Goal: Information Seeking & Learning: Learn about a topic

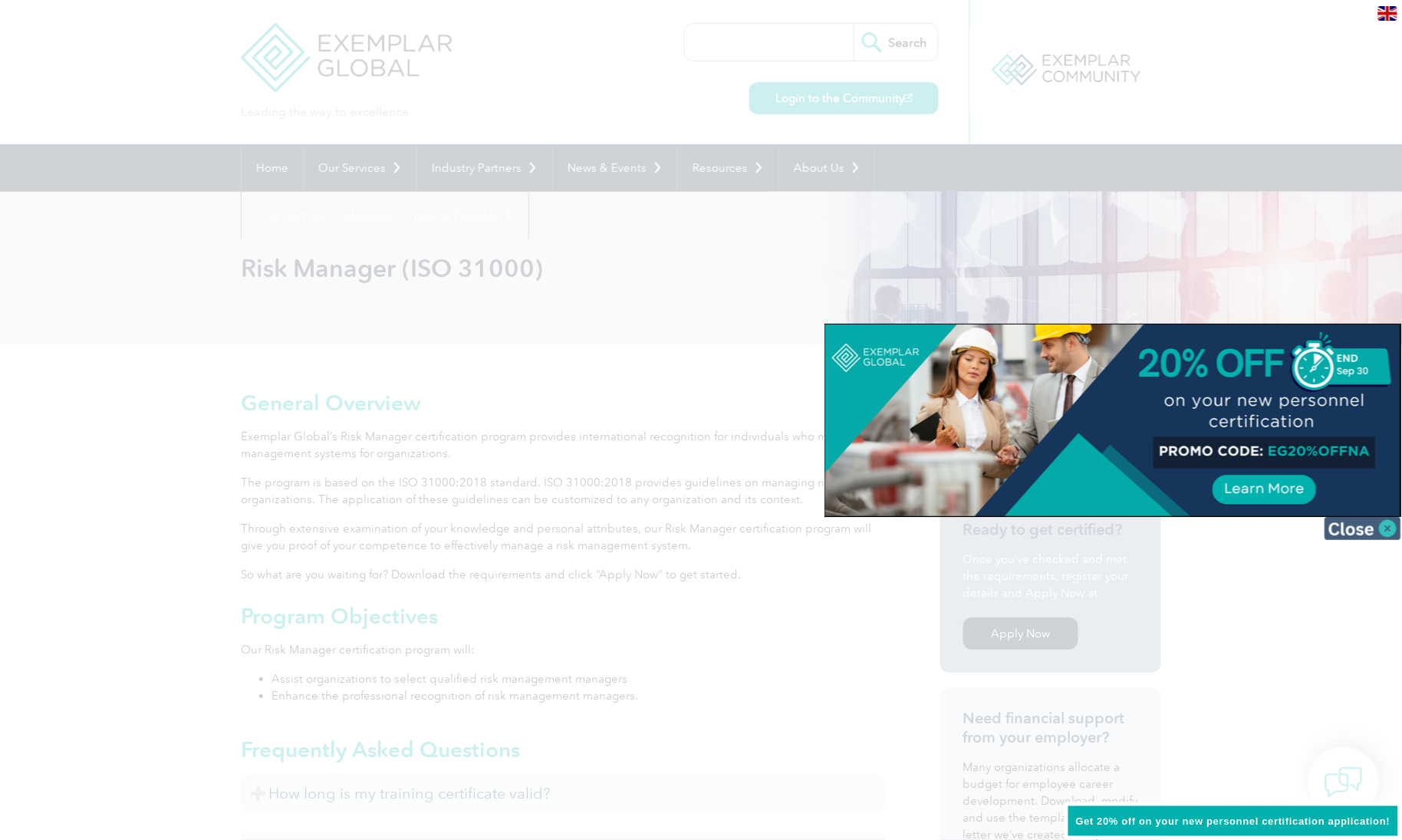
click at [1371, 525] on img at bounding box center [1363, 528] width 77 height 23
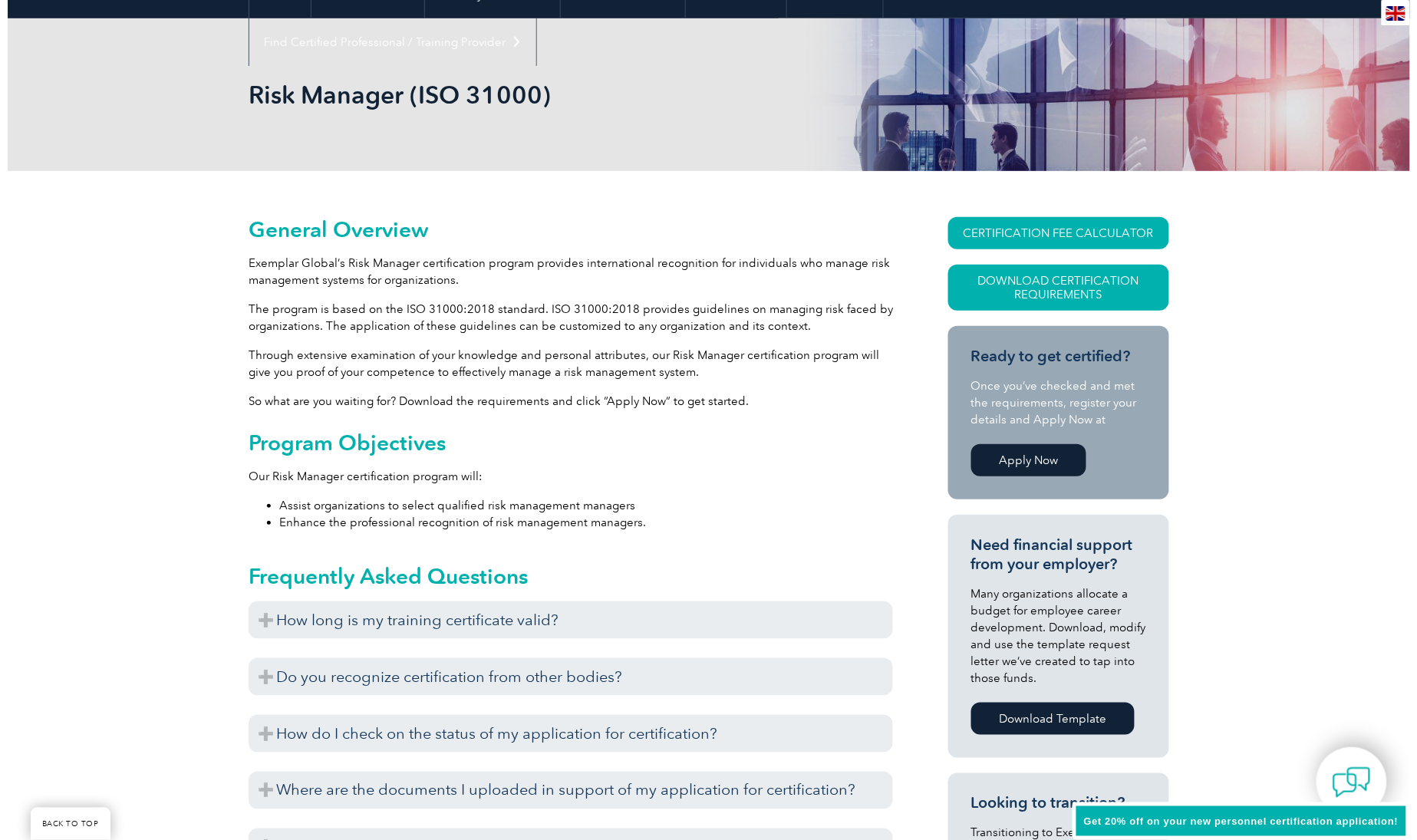
scroll to position [192, 0]
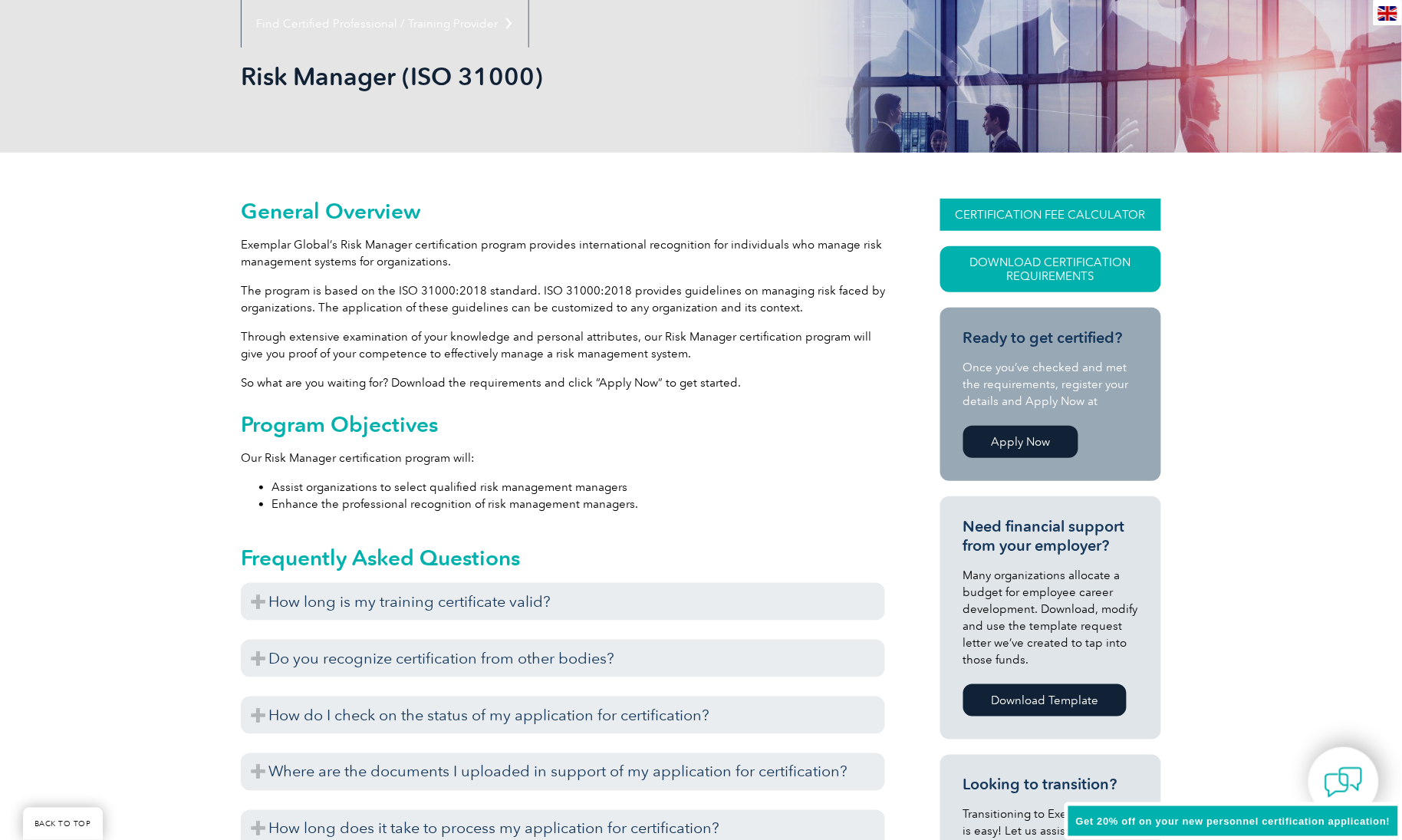
click at [1033, 208] on link "CERTIFICATION FEE CALCULATOR" at bounding box center [1050, 215] width 221 height 33
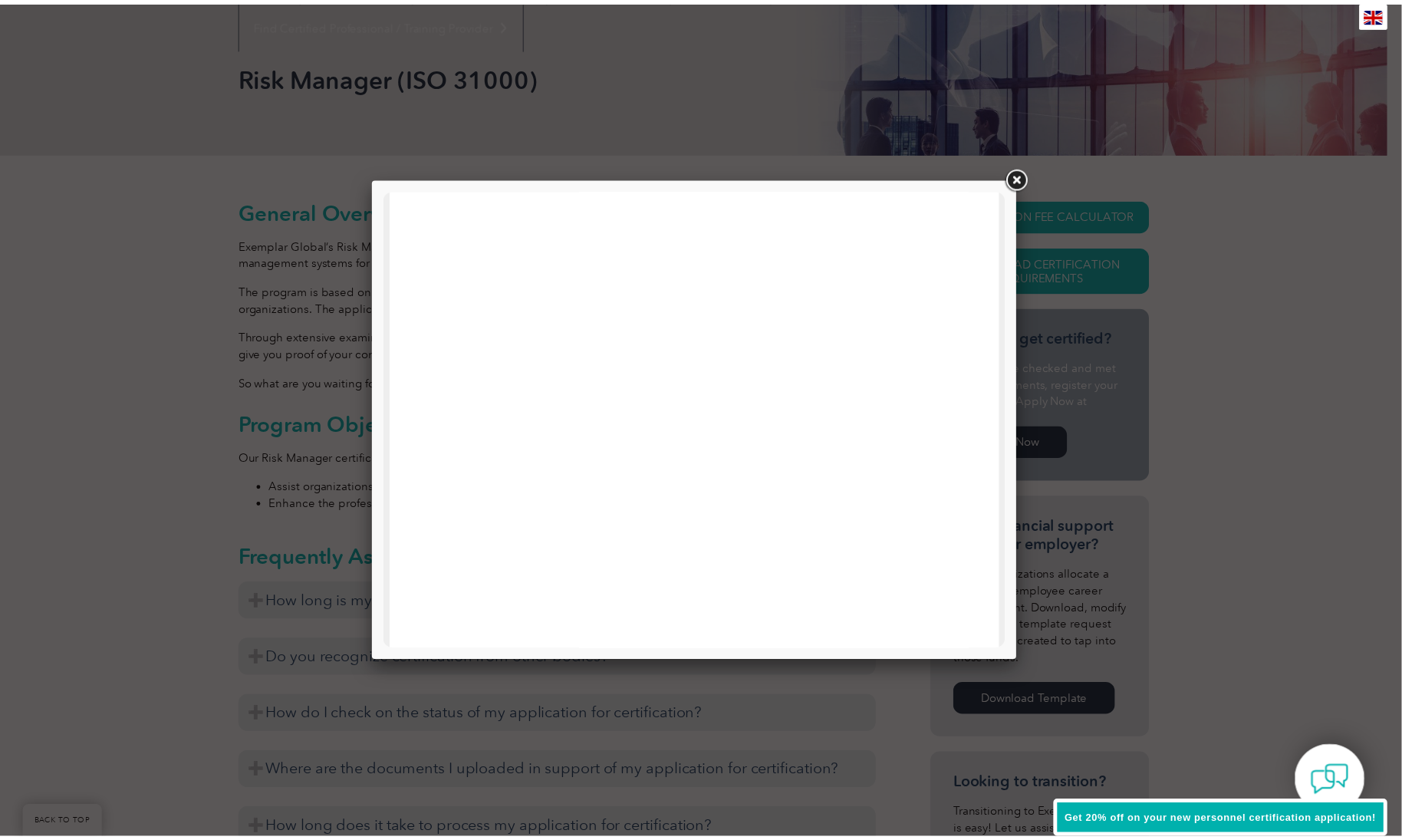
scroll to position [0, 0]
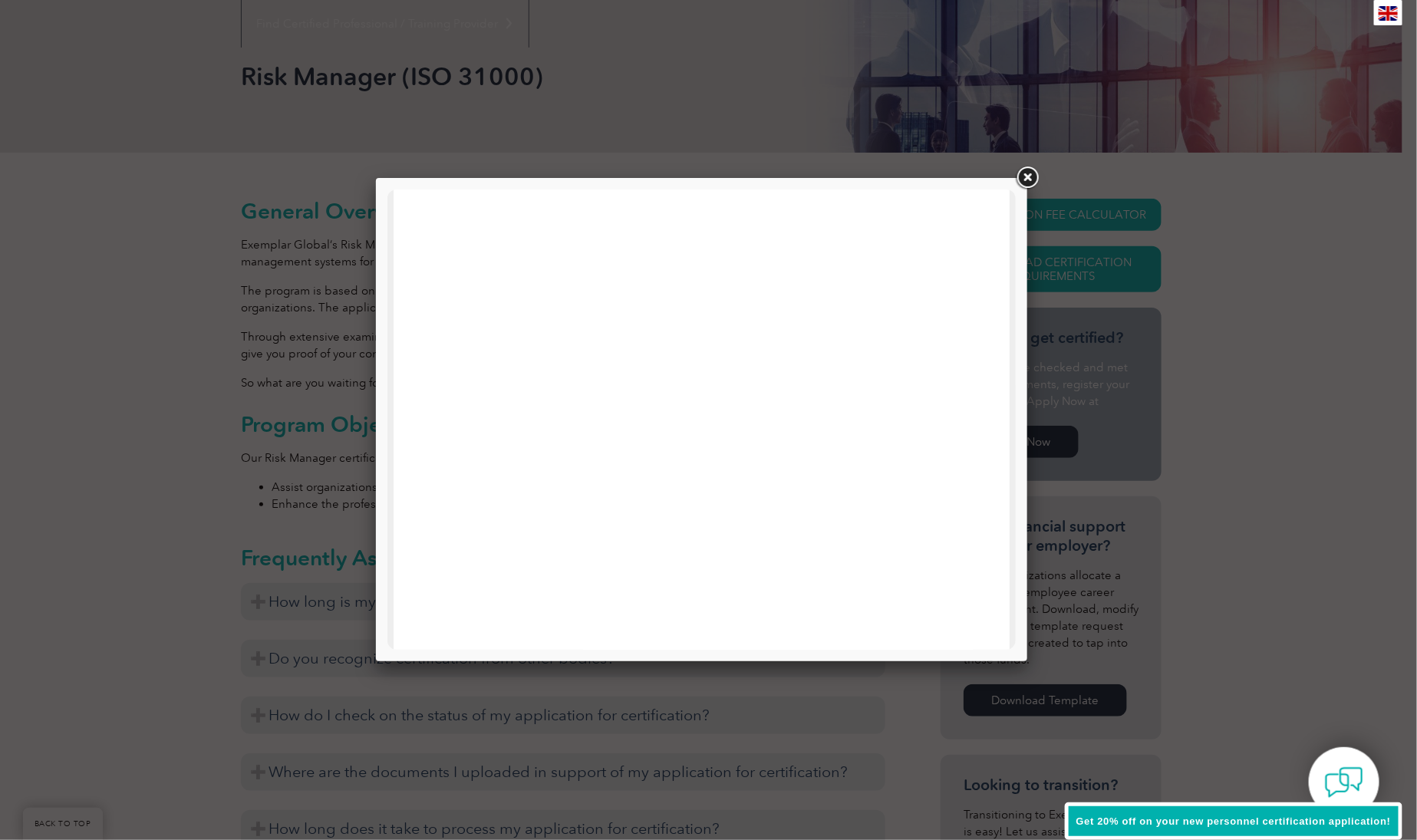
click at [1025, 177] on link at bounding box center [1027, 178] width 27 height 27
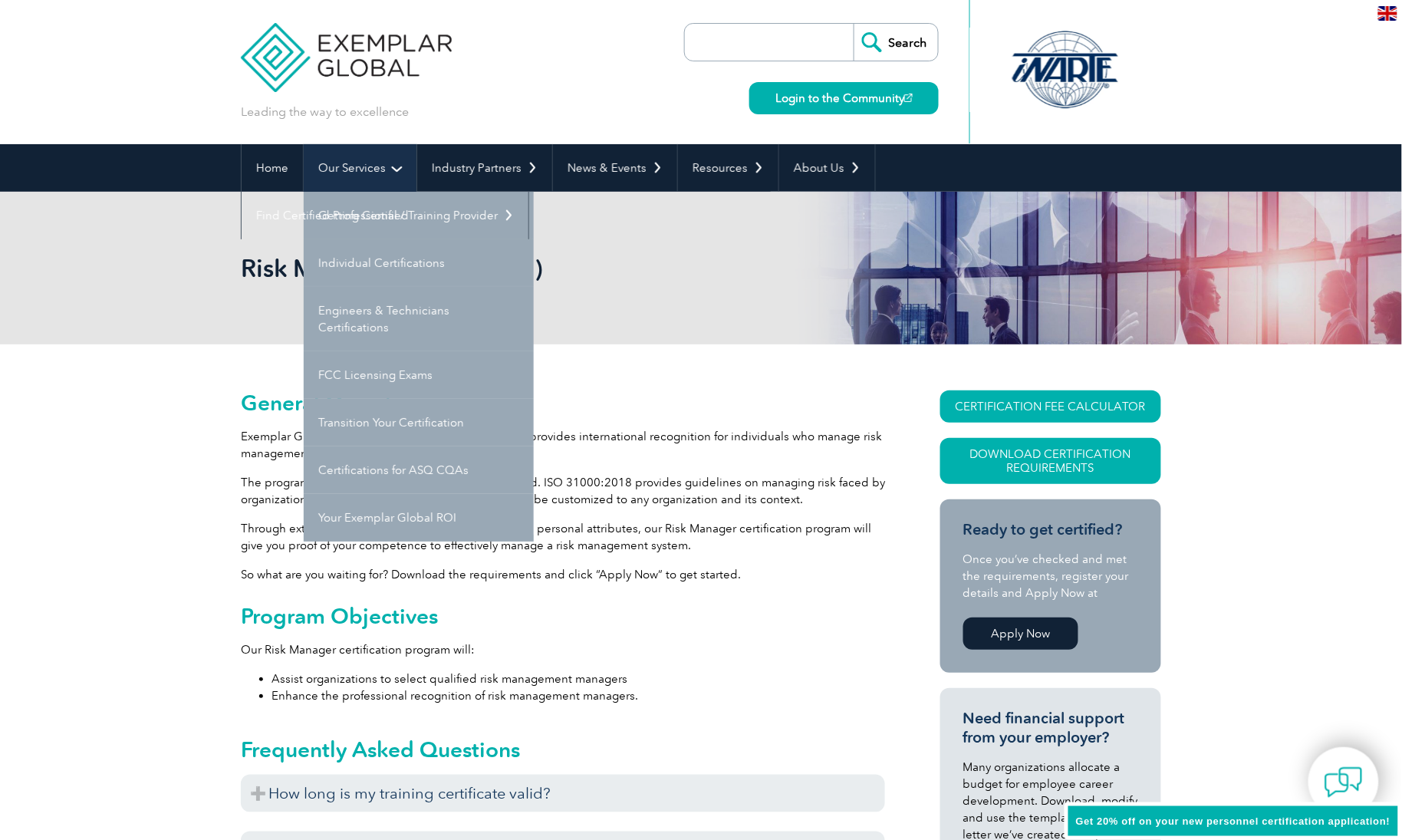
click at [374, 165] on link "Our Services" at bounding box center [360, 169] width 113 height 48
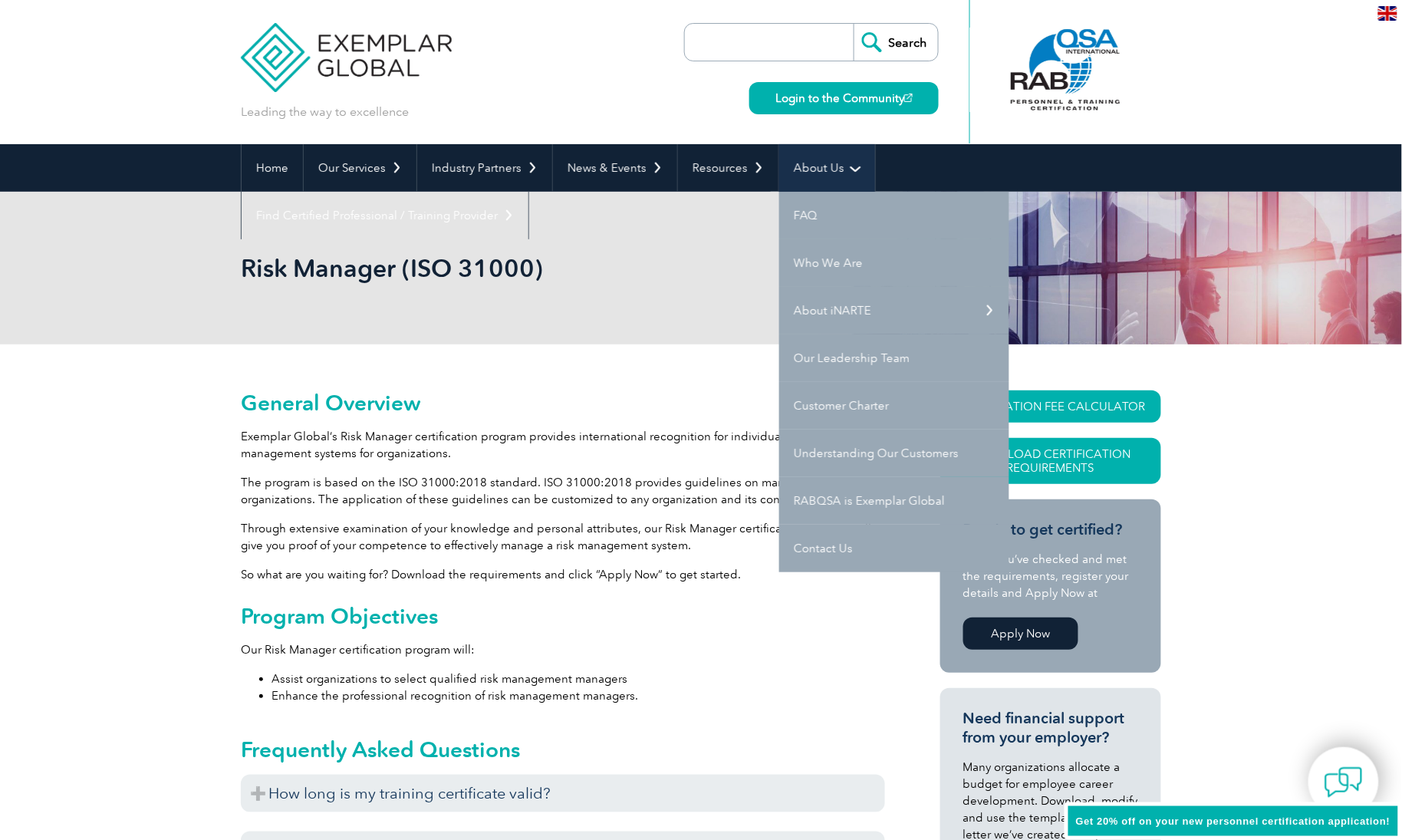
click at [841, 156] on link "About Us" at bounding box center [827, 169] width 96 height 48
click at [826, 161] on link "About Us" at bounding box center [827, 169] width 96 height 48
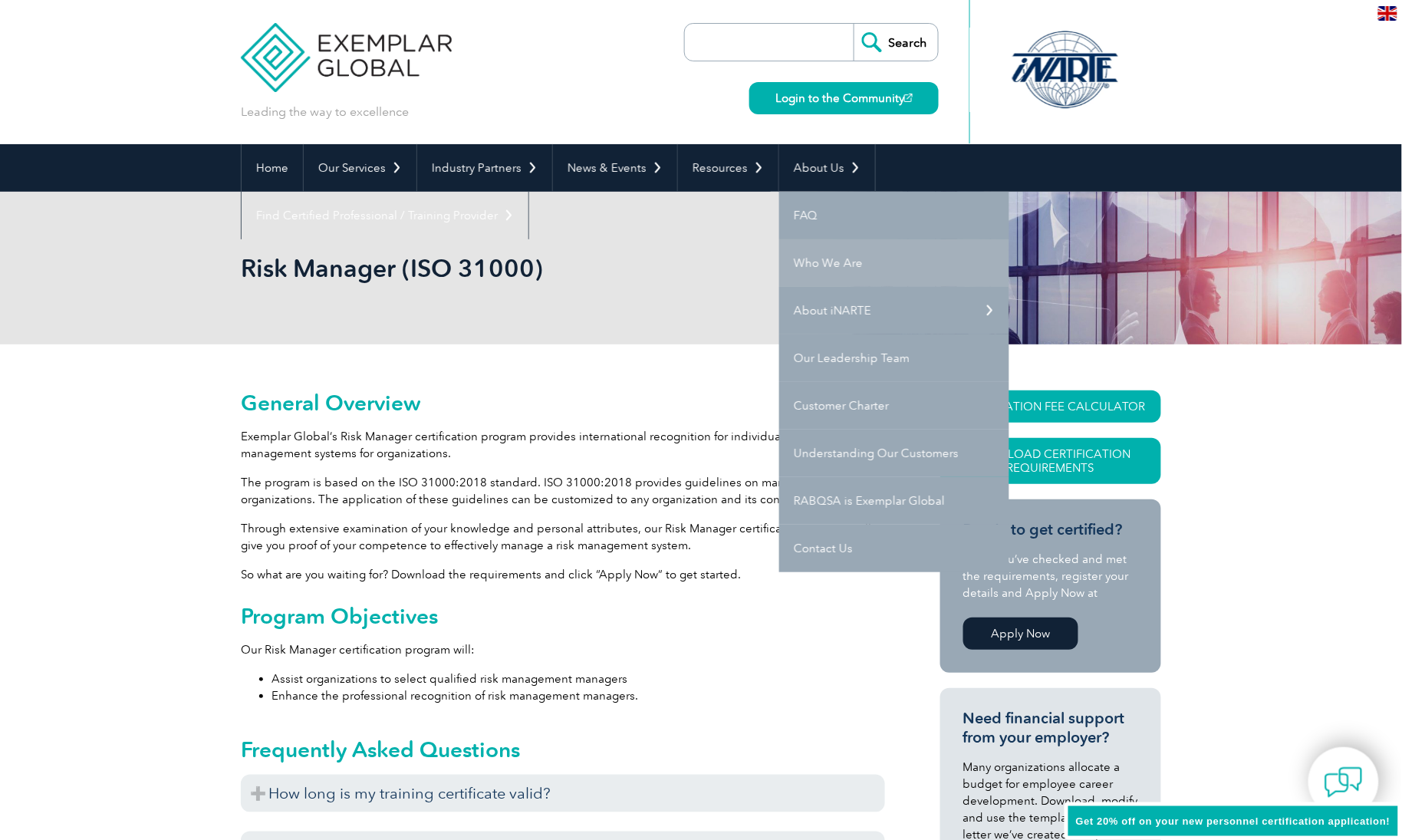
click at [841, 251] on link "Who We Are" at bounding box center [894, 263] width 230 height 48
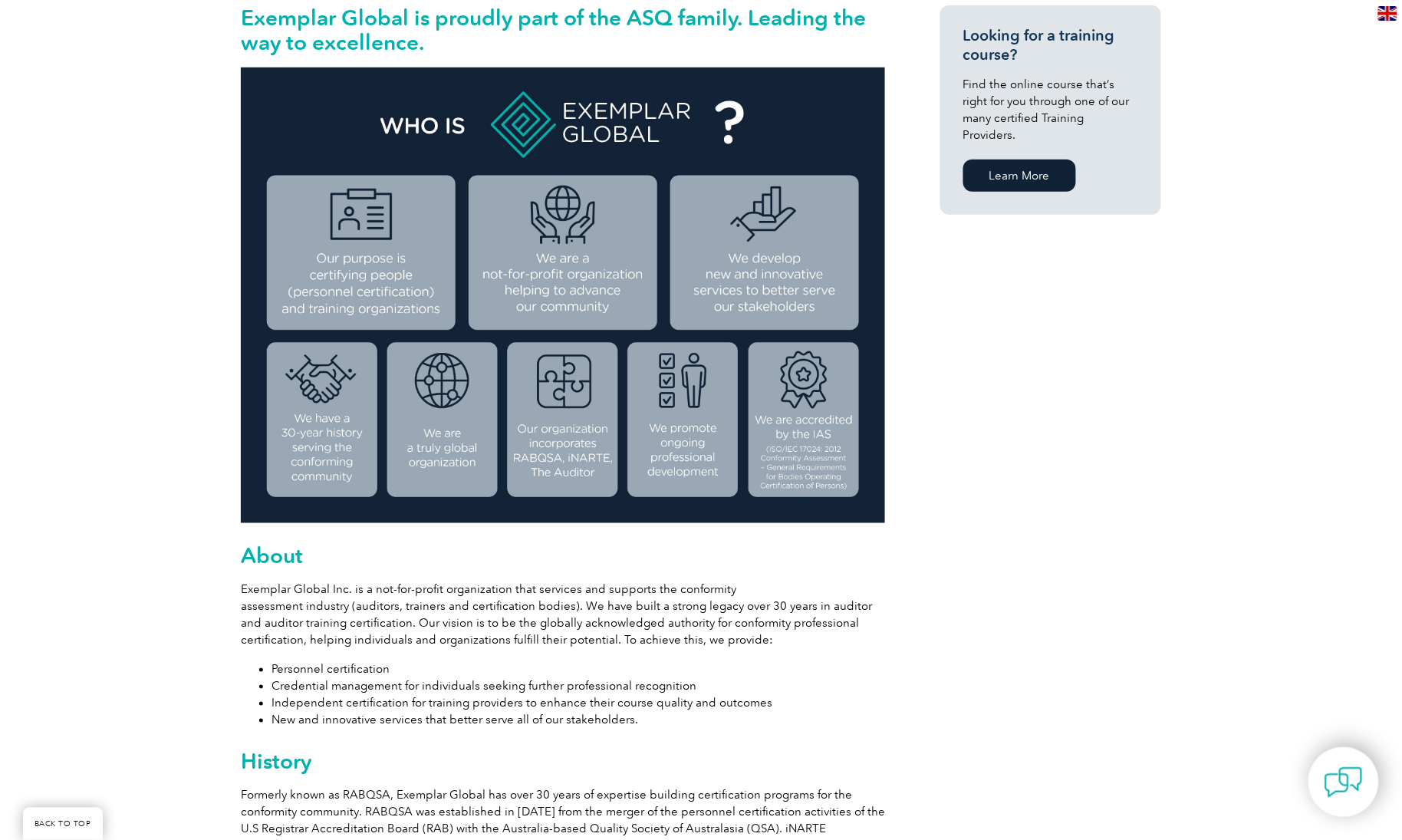
scroll to position [383, 0]
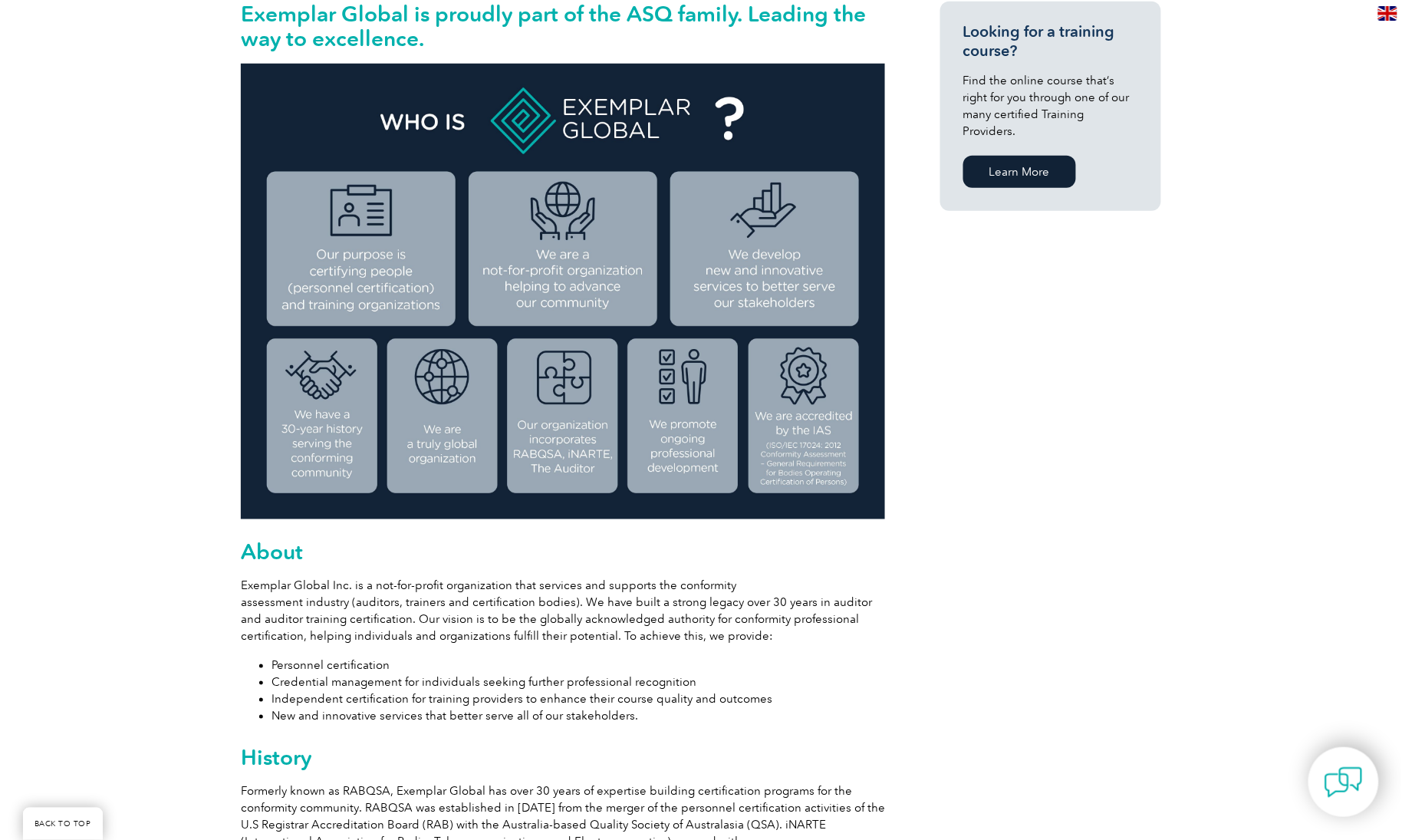
click at [576, 518] on img at bounding box center [562, 291] width 644 height 455
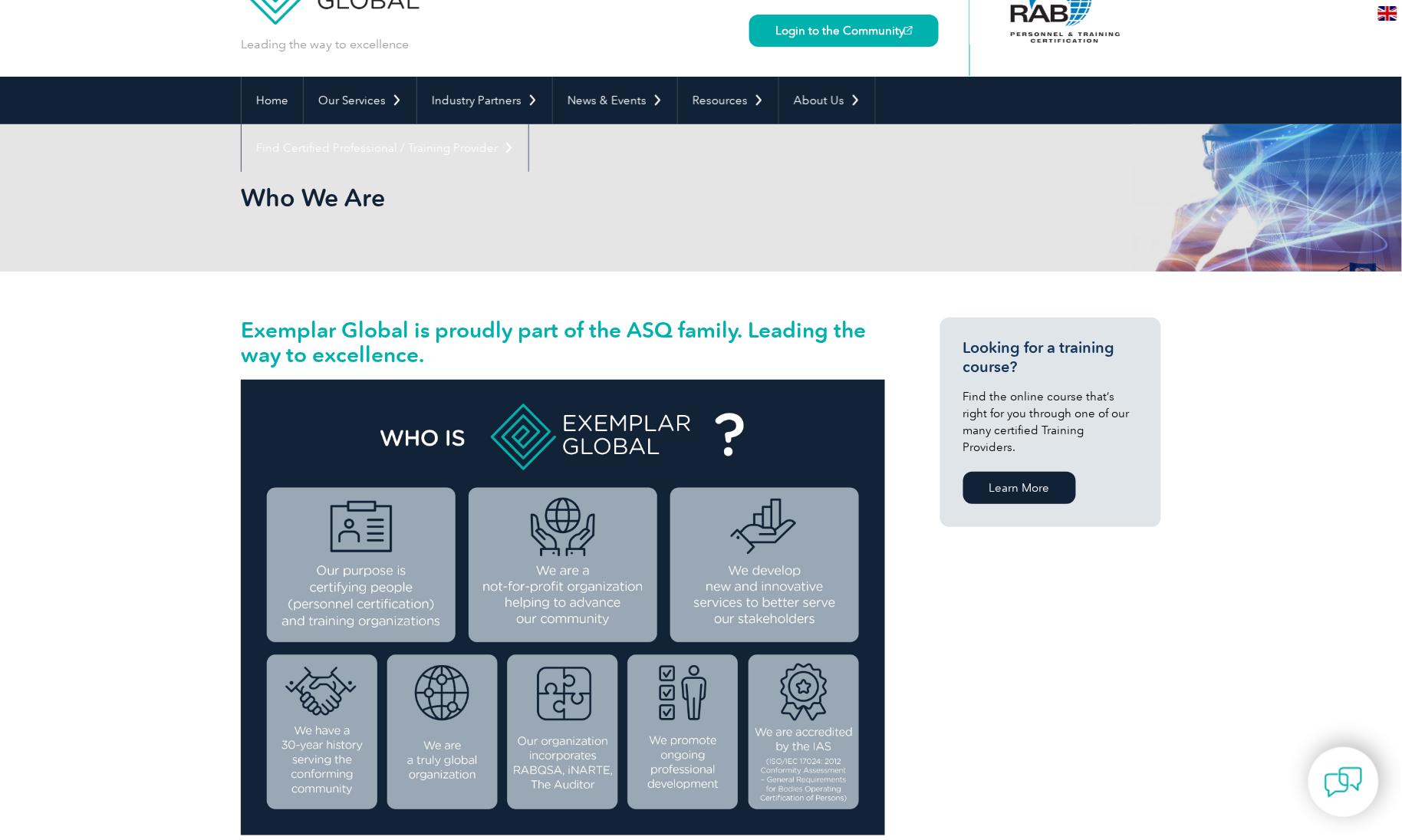
scroll to position [0, 0]
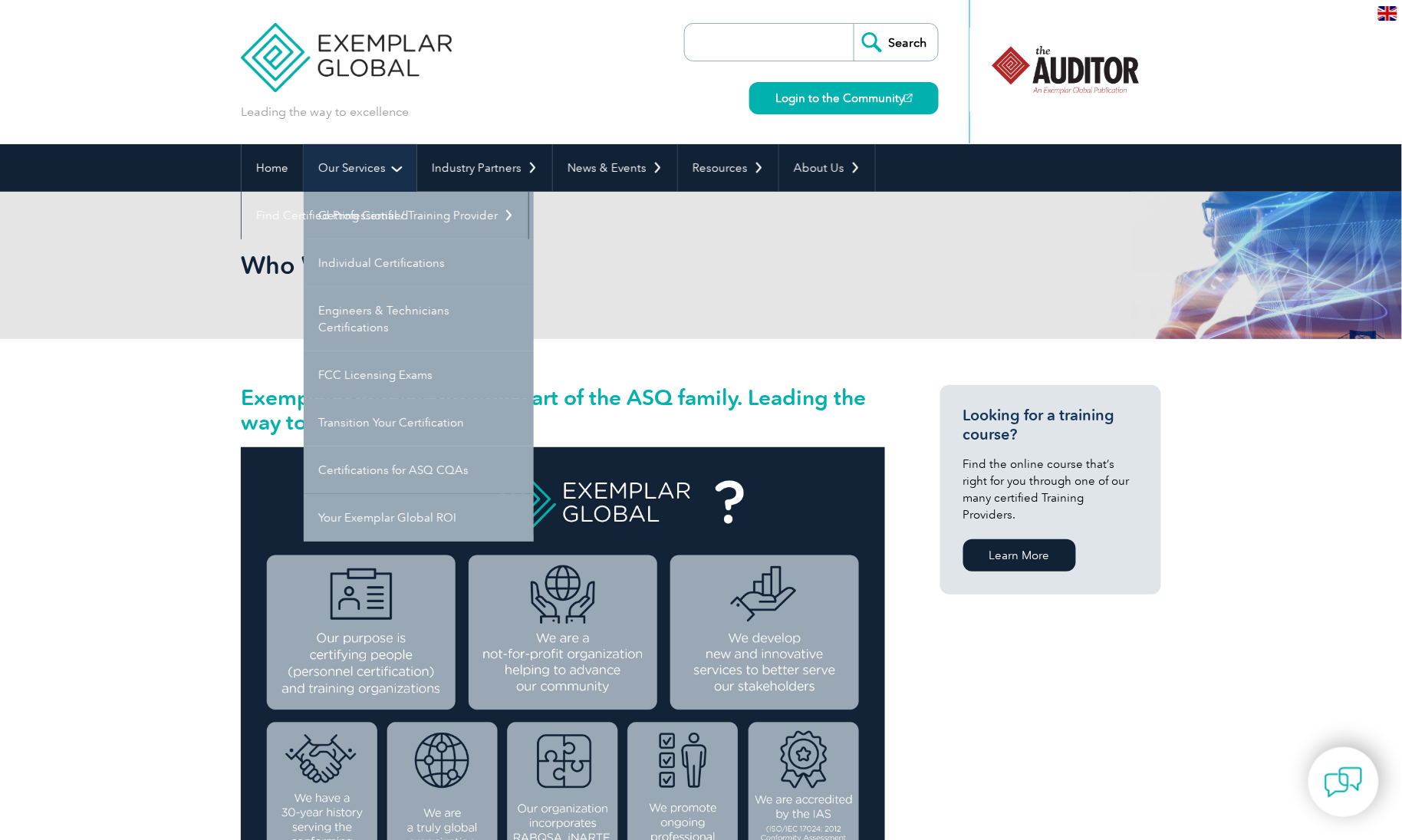
click at [380, 165] on link "Our Services" at bounding box center [360, 169] width 113 height 48
click at [369, 154] on link "Our Services" at bounding box center [360, 169] width 113 height 48
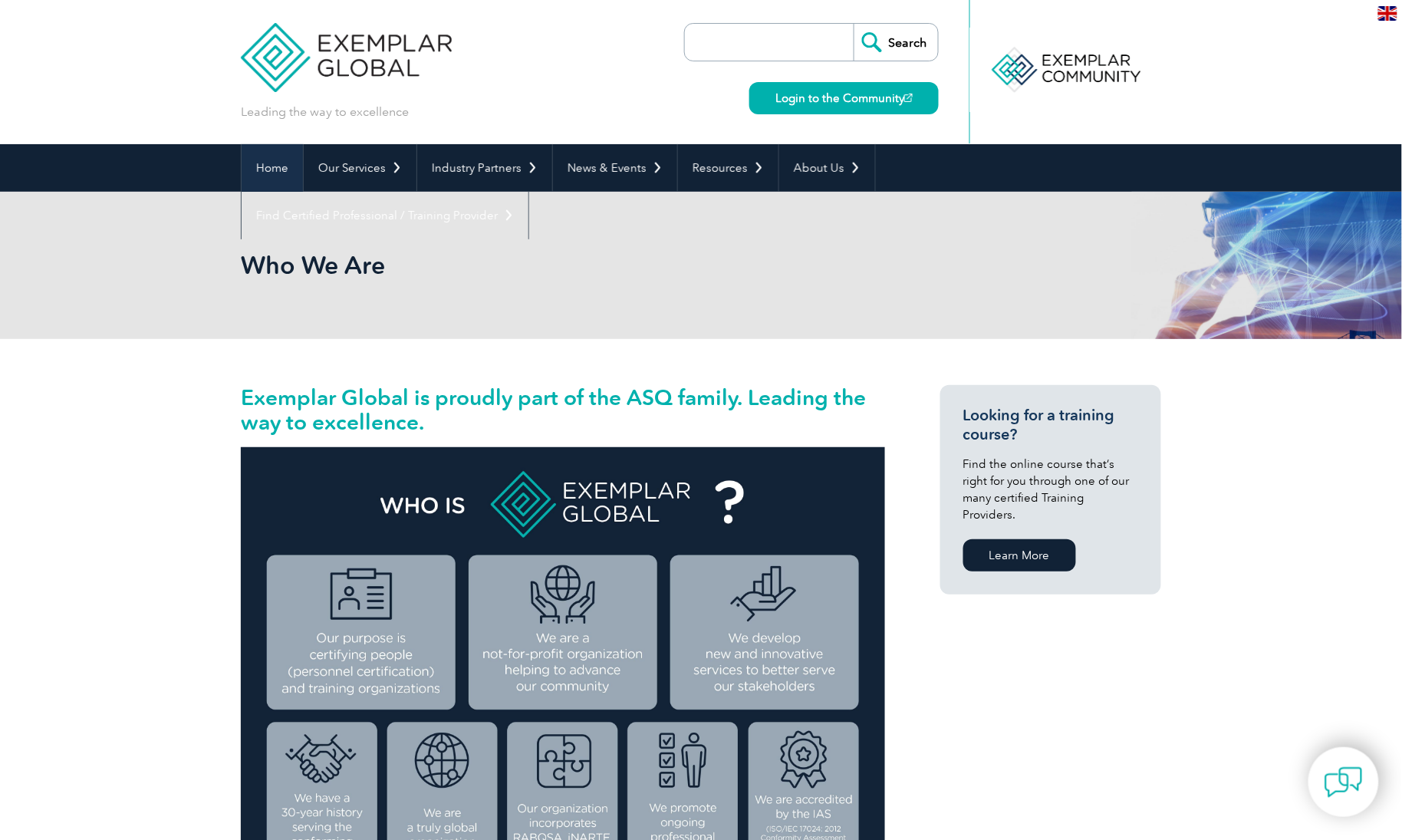
click at [273, 158] on link "Home" at bounding box center [272, 169] width 62 height 48
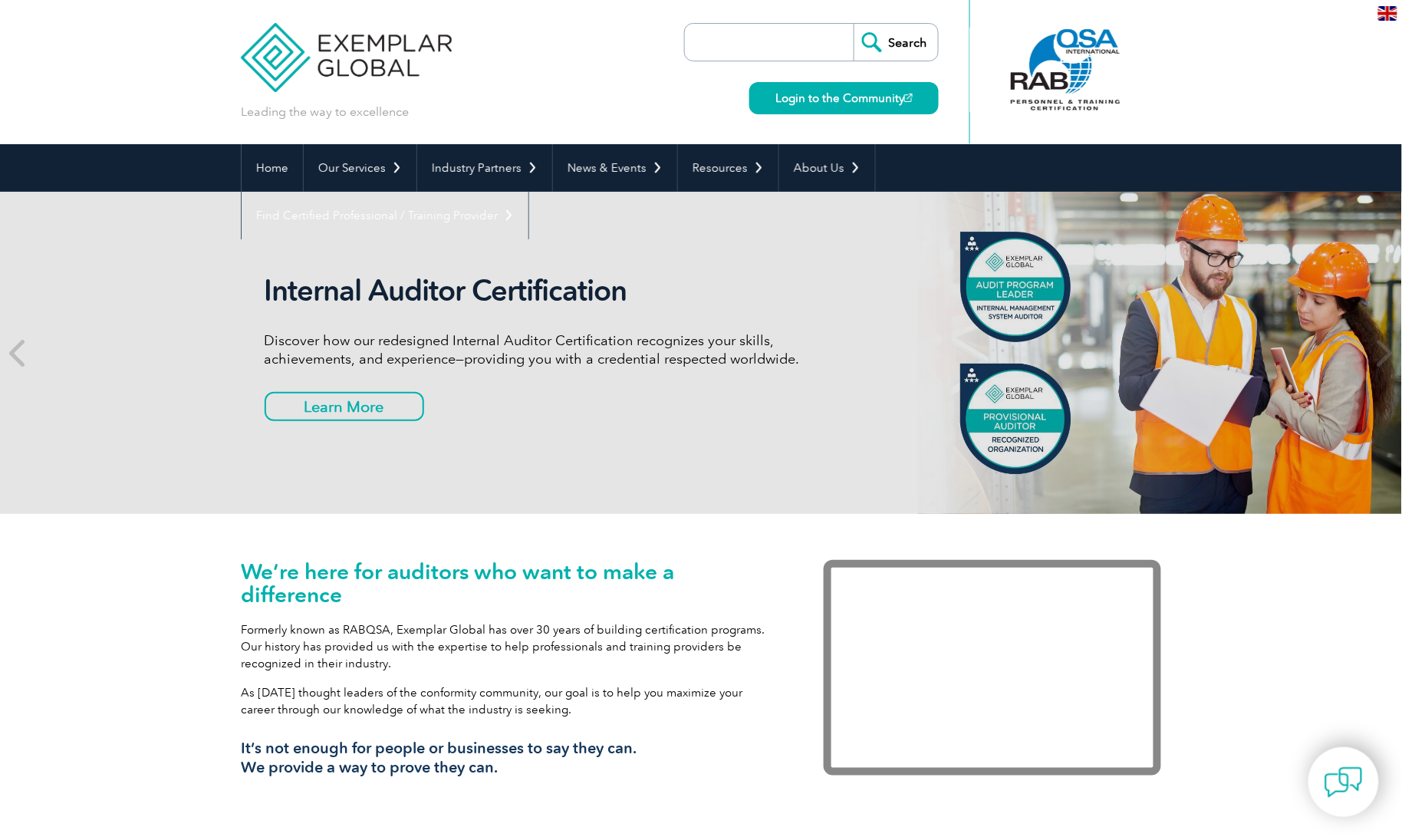
click at [650, 257] on div "Internal Auditor Certification Discover how our redesigned Internal Auditor Cer…" at bounding box center [701, 352] width 920 height 322
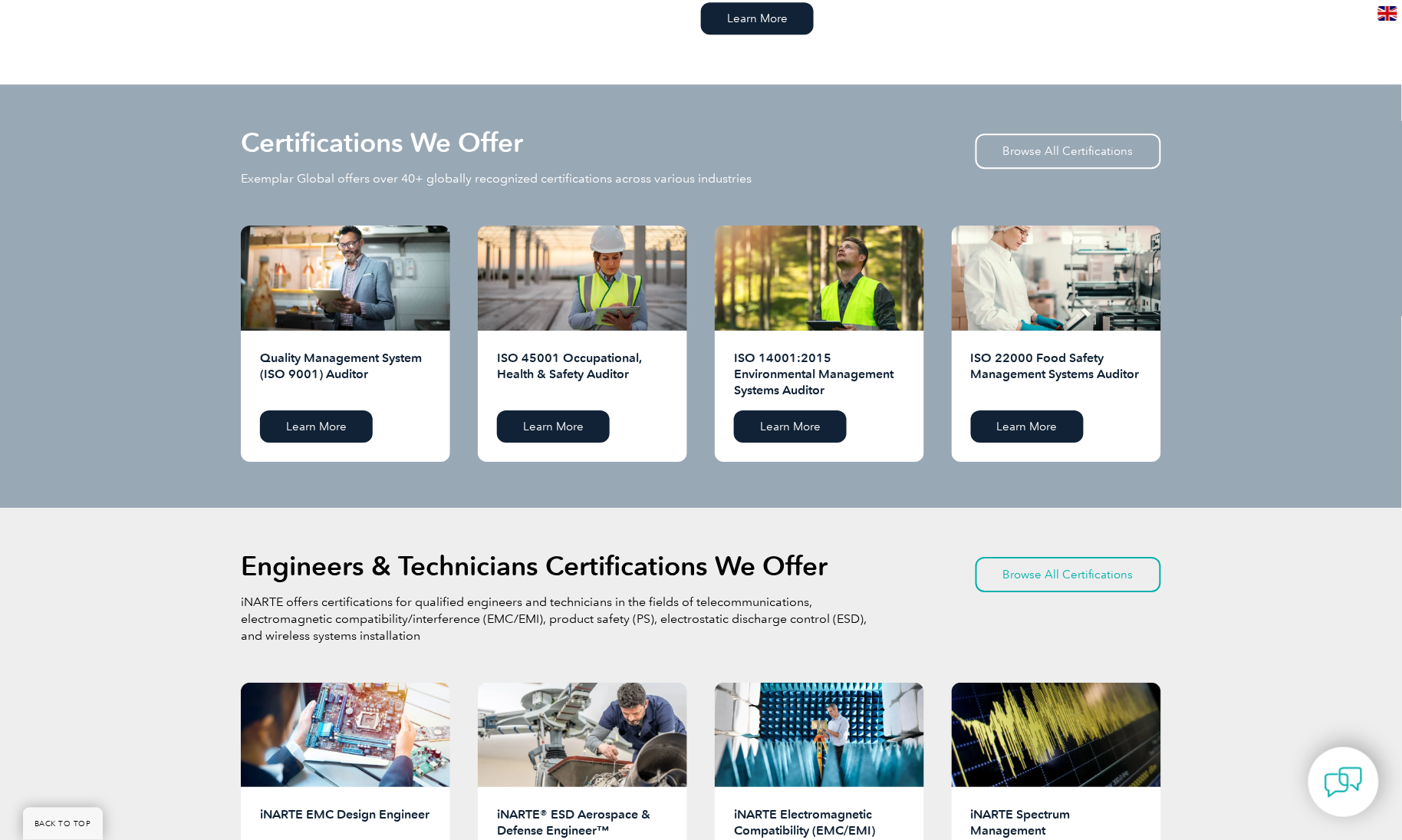
scroll to position [1438, 0]
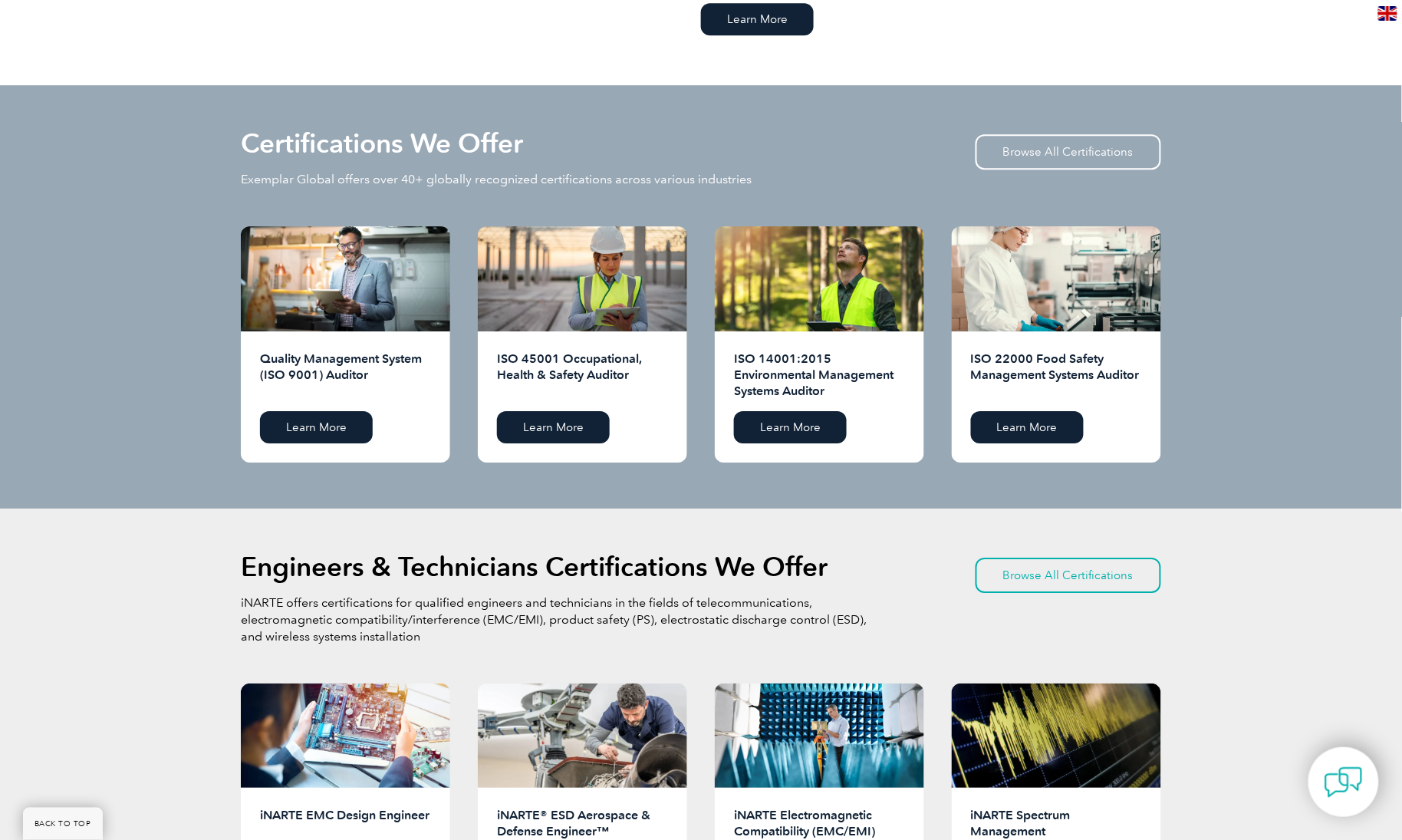
click at [701, 453] on div "Certifications We Offer Exemplar Global offers over 40+ globally recognized cer…" at bounding box center [701, 296] width 920 height 331
click at [1078, 169] on link "Browse All Certifications" at bounding box center [1068, 151] width 186 height 35
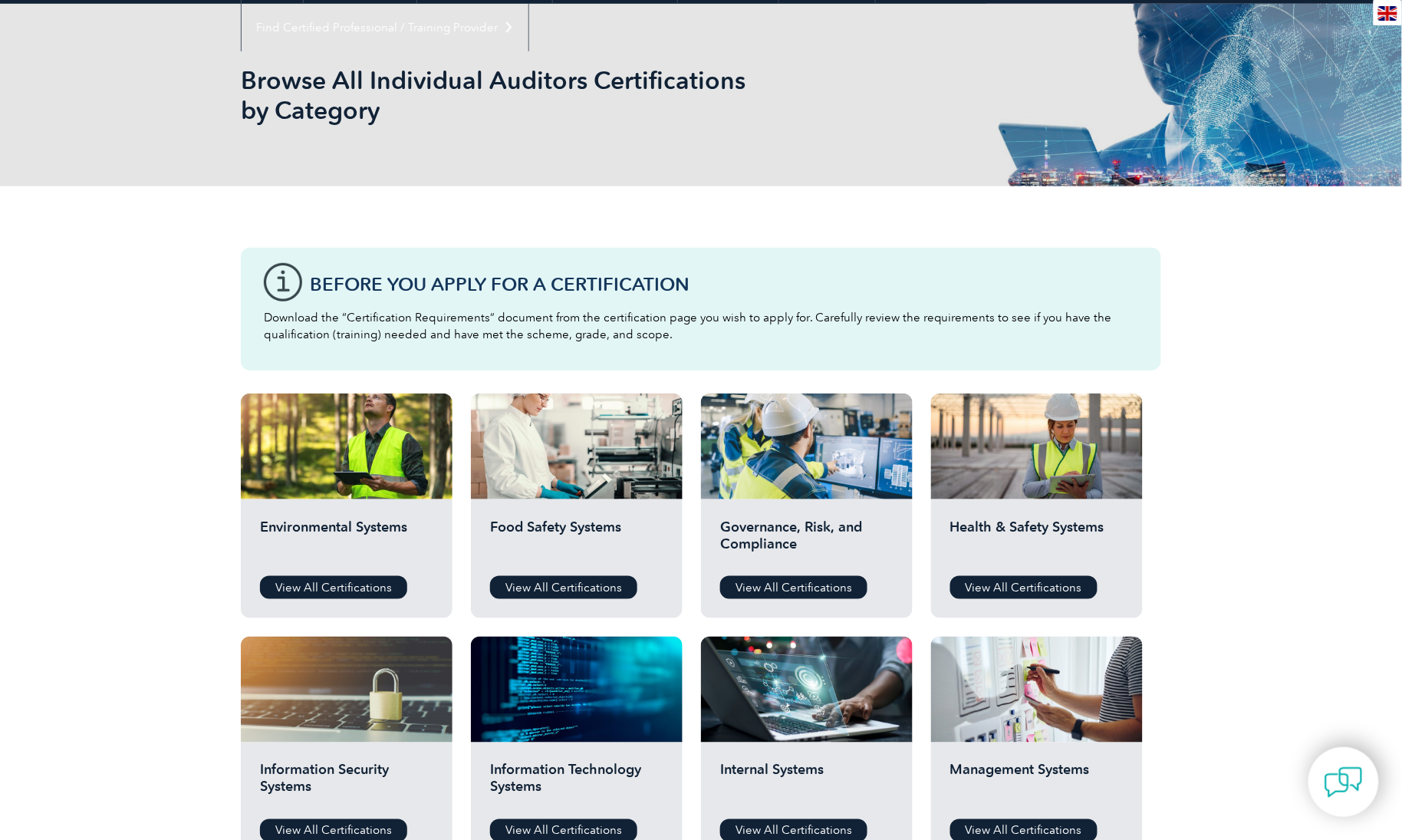
scroll to position [287, 0]
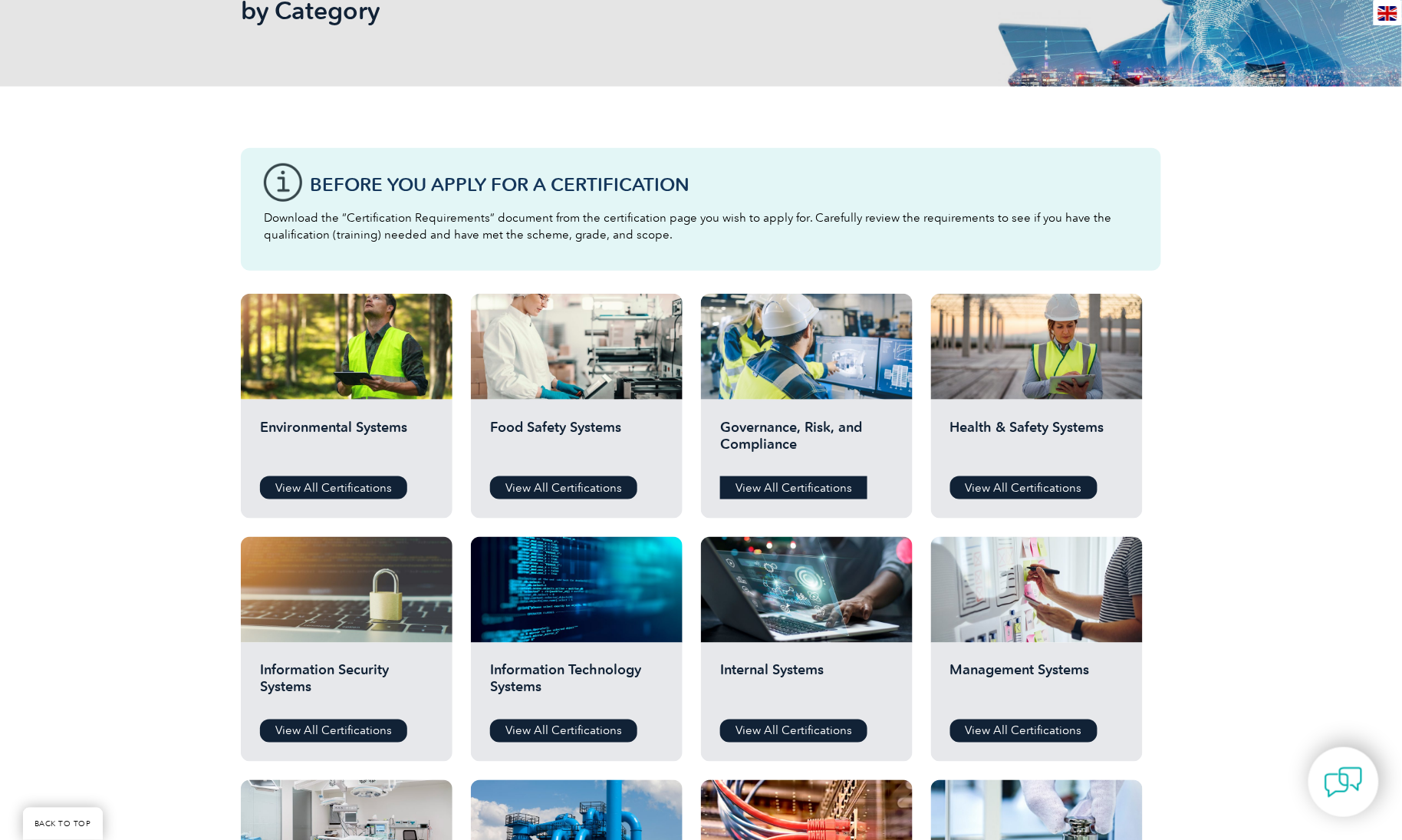
click at [843, 487] on link "View All Certifications" at bounding box center [794, 488] width 147 height 23
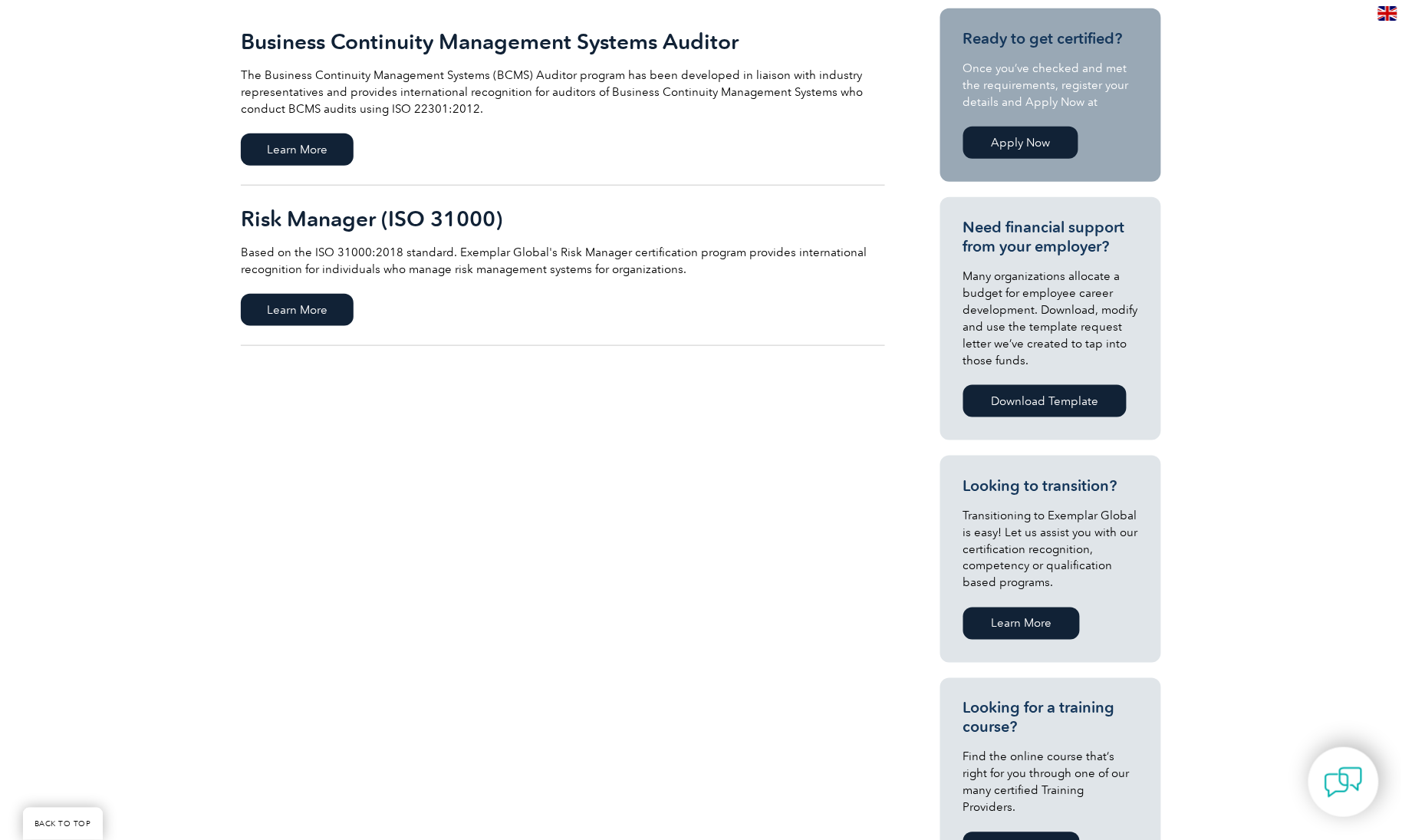
scroll to position [383, 0]
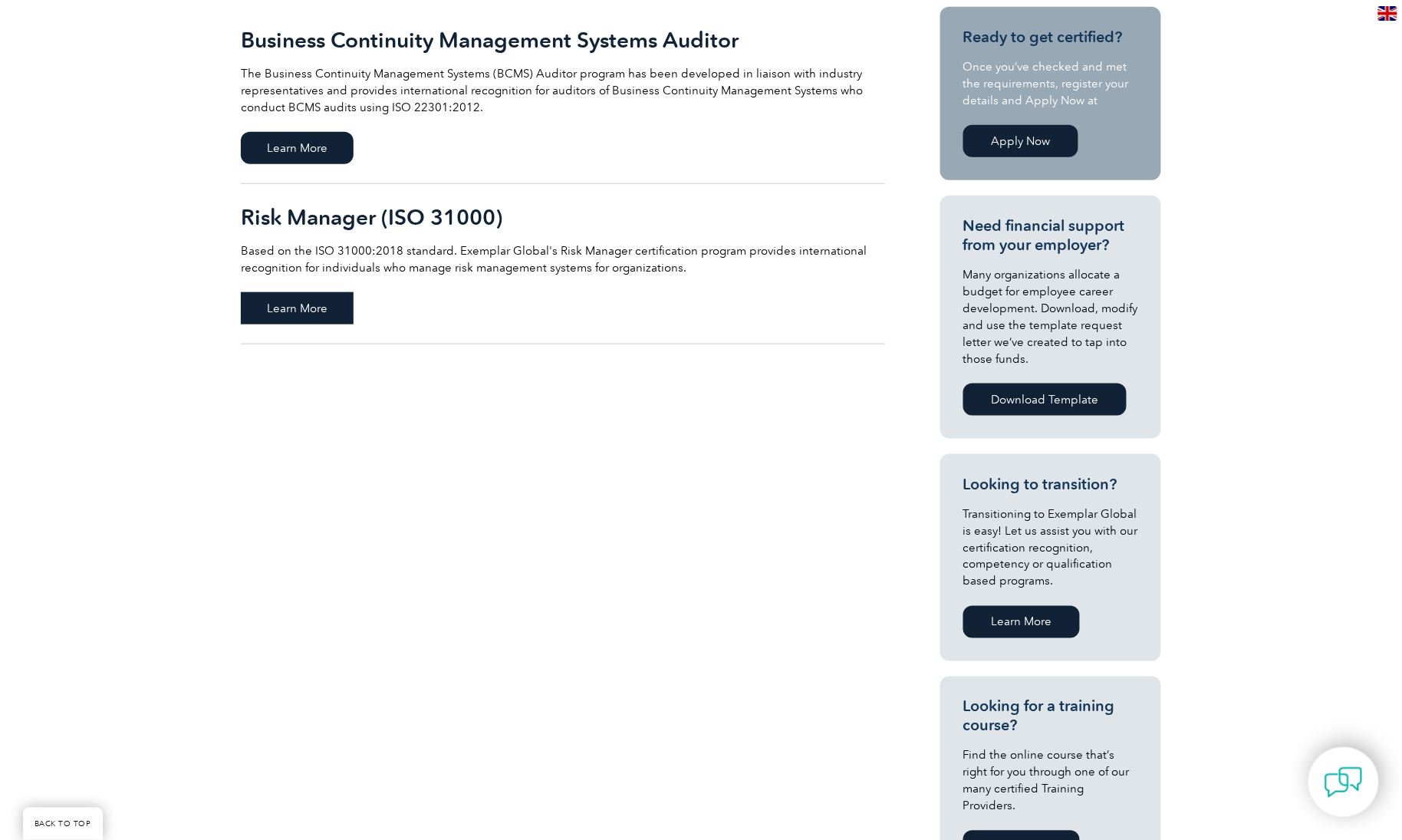
click at [293, 313] on span "Learn More" at bounding box center [297, 309] width 113 height 33
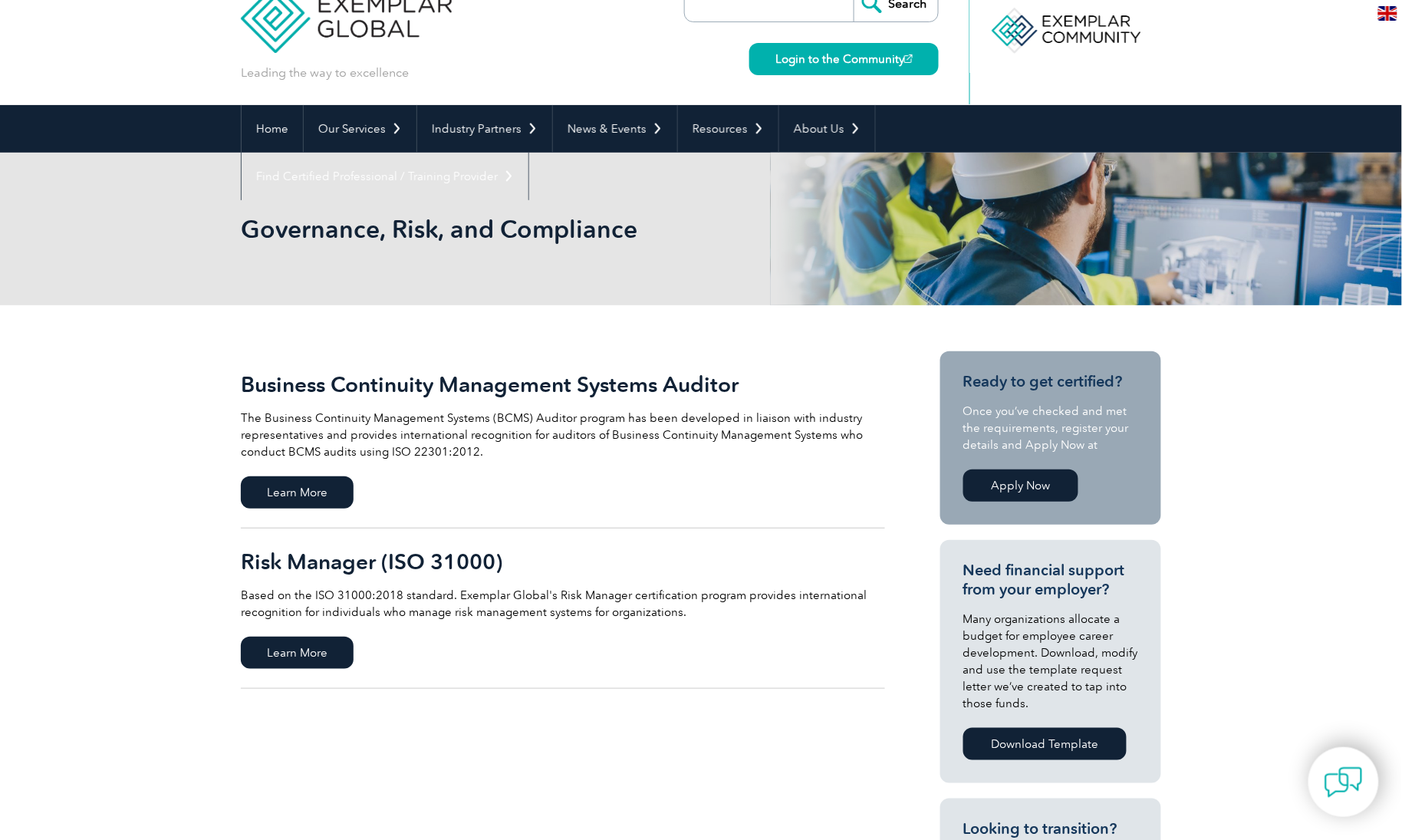
scroll to position [0, 0]
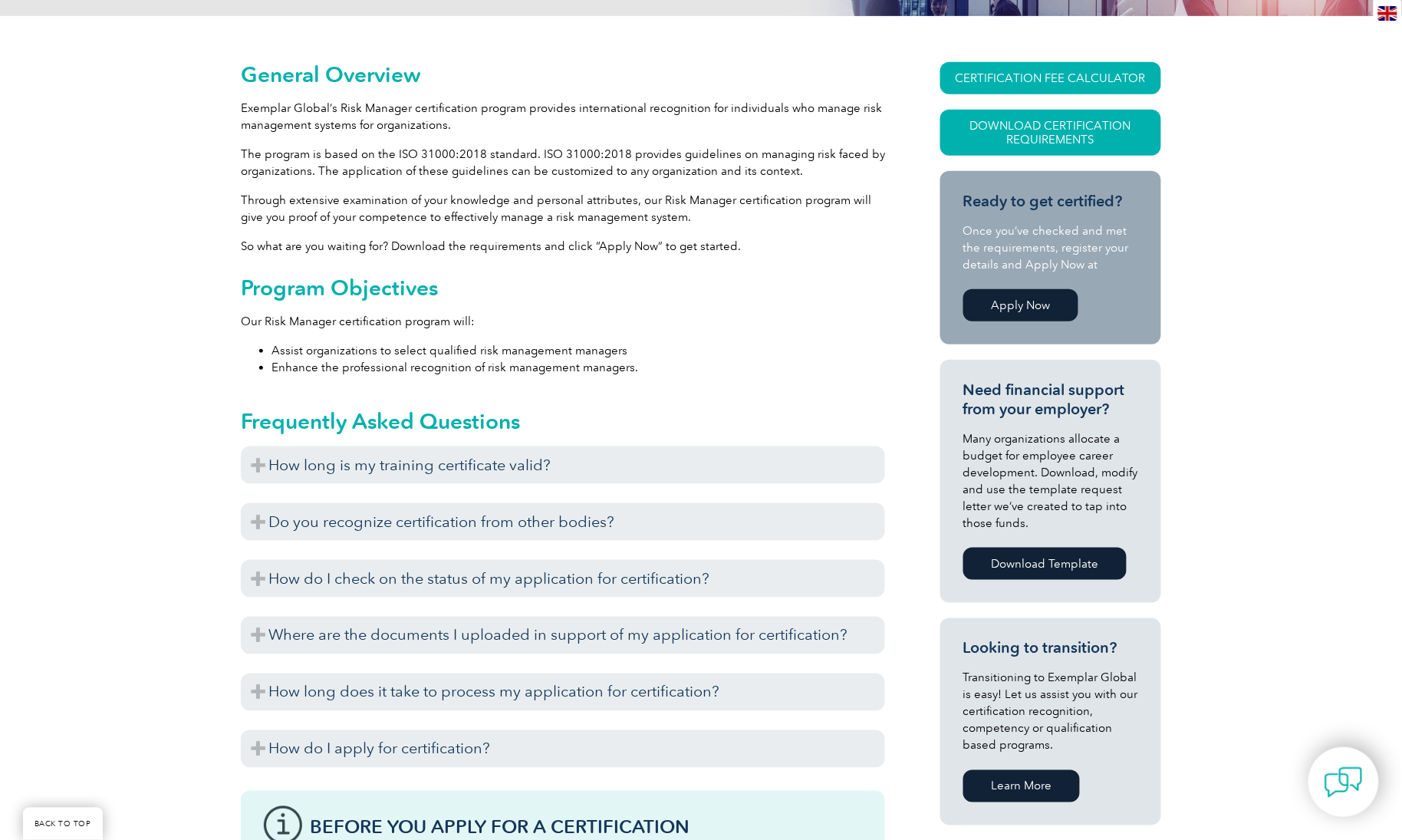
scroll to position [411, 0]
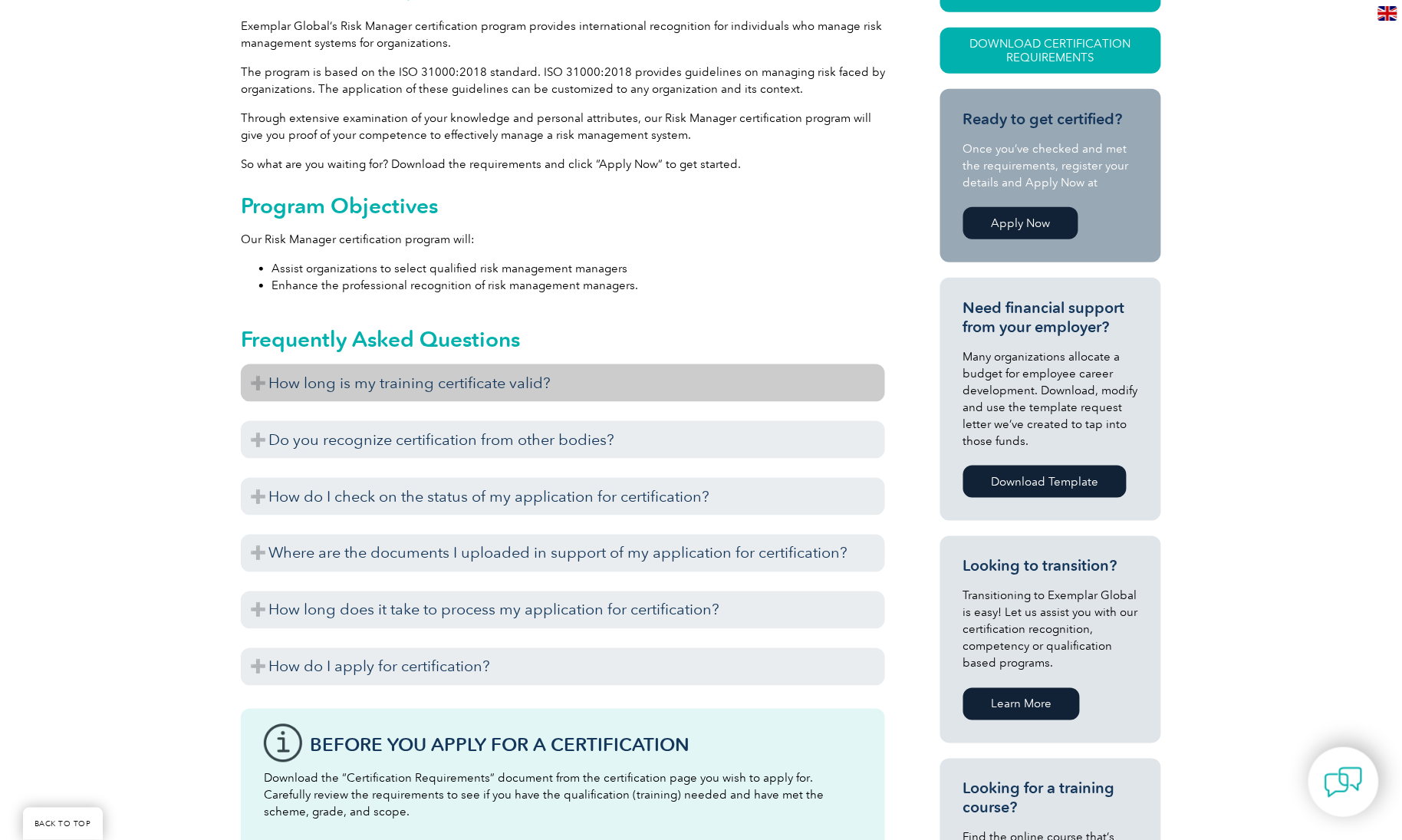
click at [552, 370] on h3 "How long is my training certificate valid?" at bounding box center [562, 383] width 644 height 38
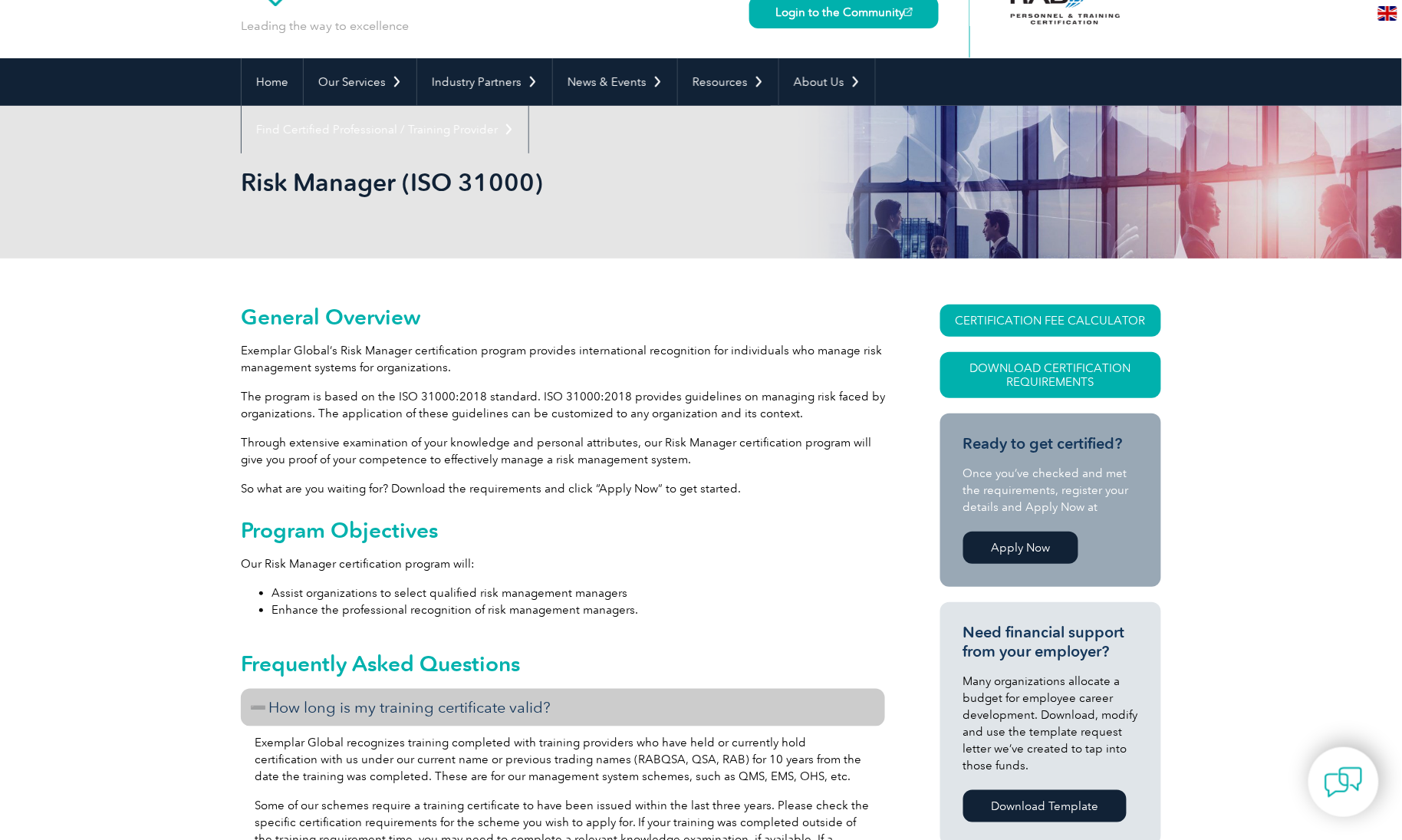
scroll to position [0, 0]
